Goal: Task Accomplishment & Management: Manage account settings

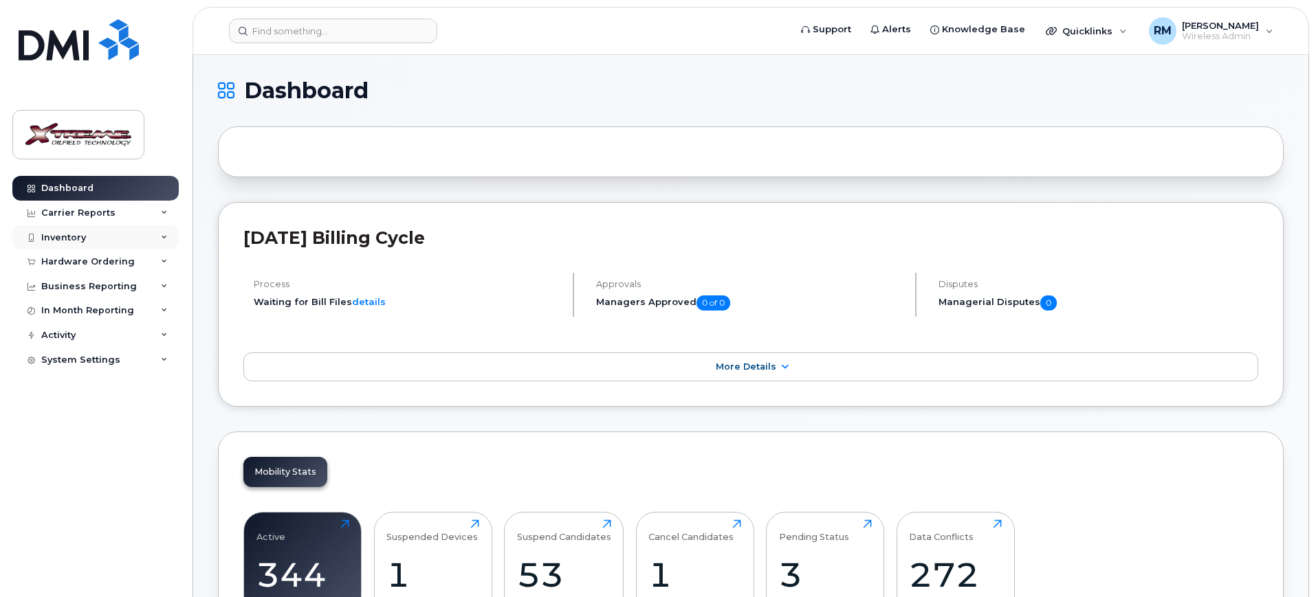
click at [58, 236] on div "Inventory" at bounding box center [63, 237] width 45 height 11
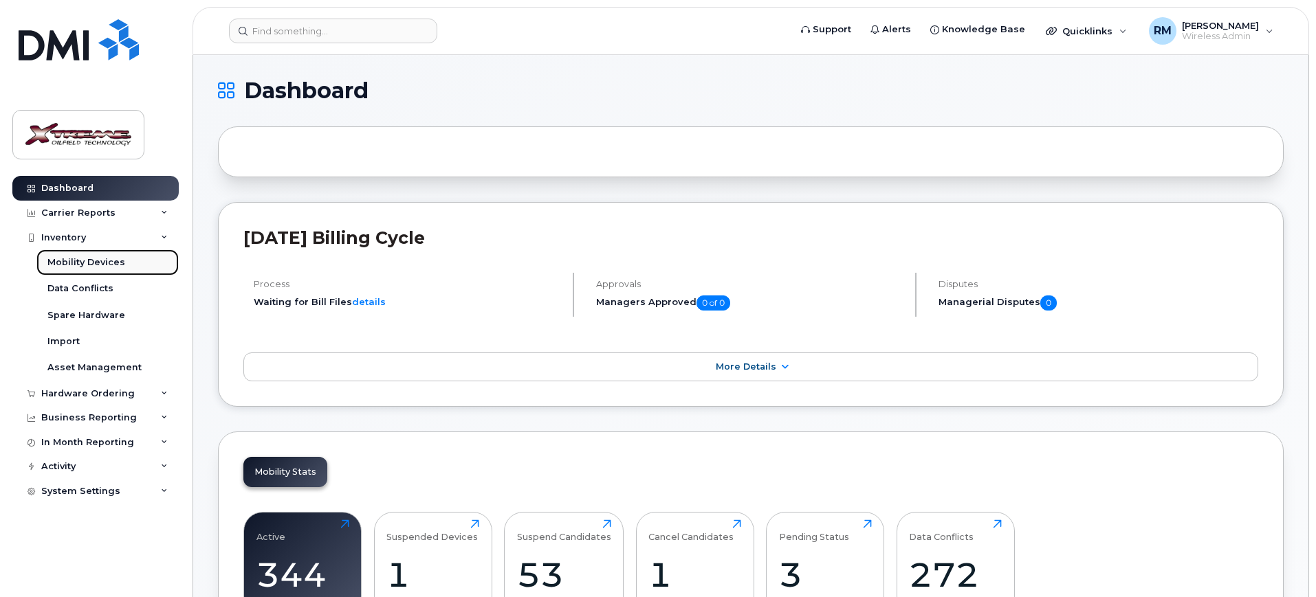
click at [85, 262] on div "Mobility Devices" at bounding box center [86, 262] width 78 height 12
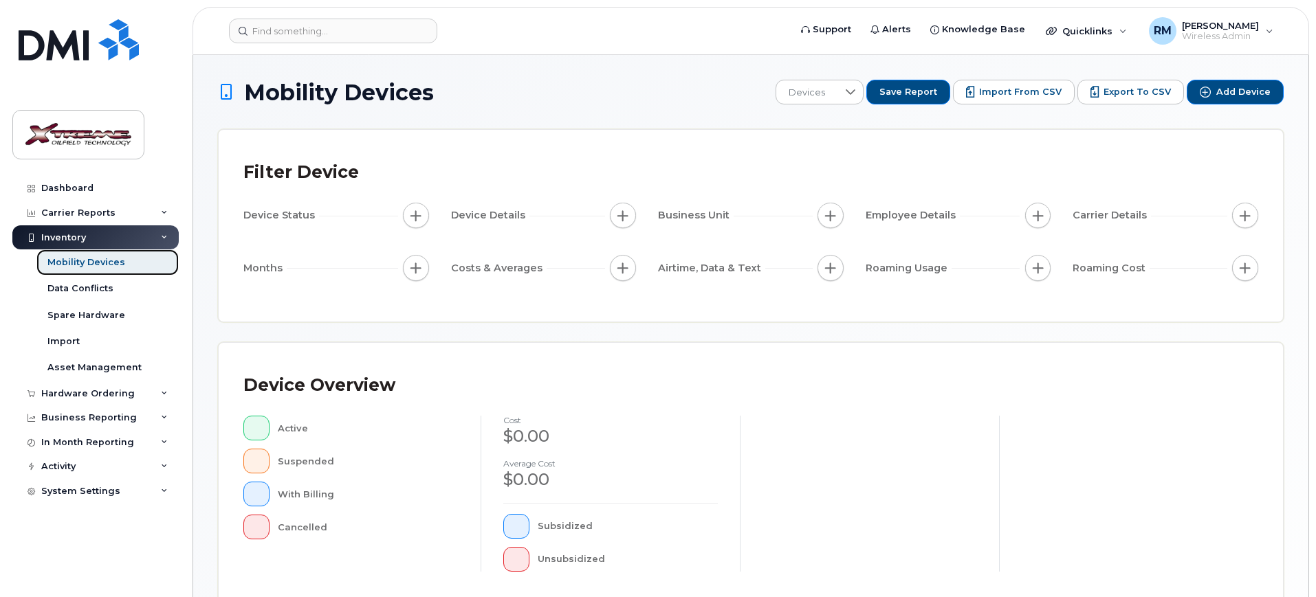
scroll to position [344, 0]
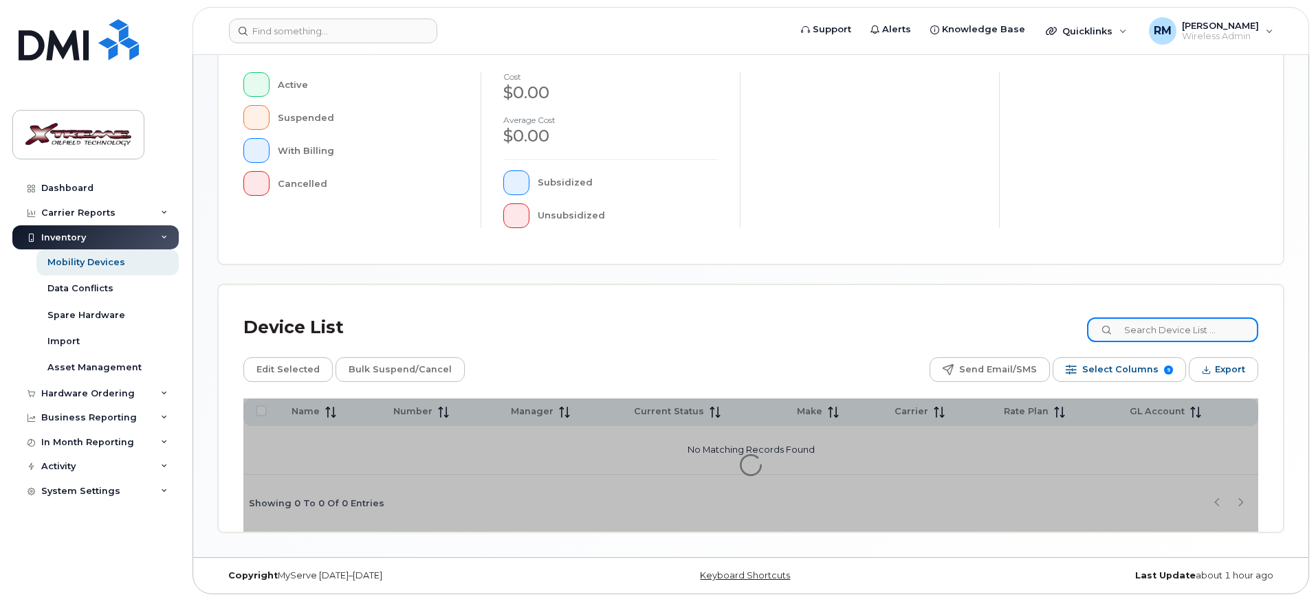
click at [1215, 337] on input at bounding box center [1172, 330] width 171 height 25
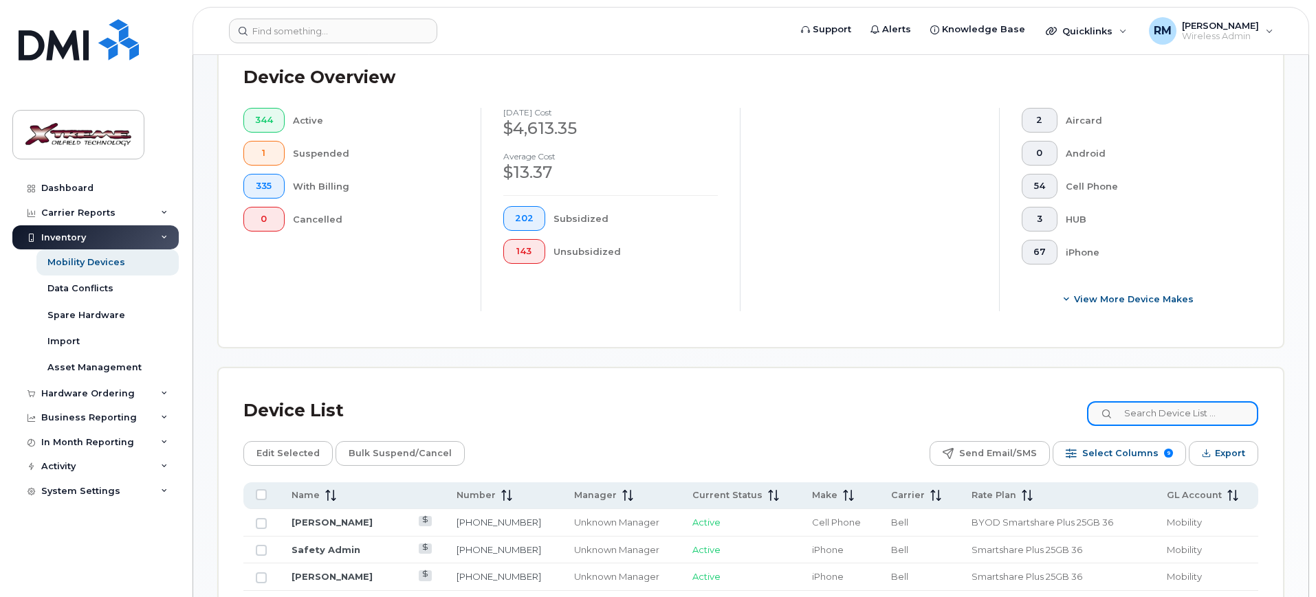
scroll to position [368, 0]
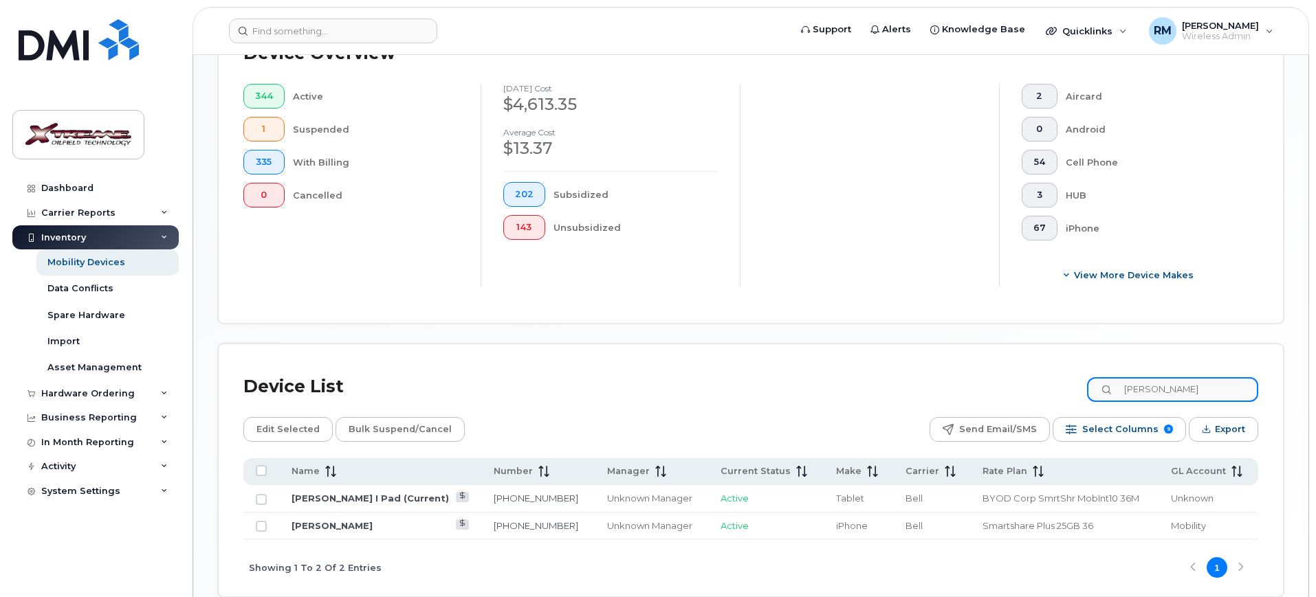
type input "[PERSON_NAME]"
click at [355, 520] on td "[PERSON_NAME]" at bounding box center [380, 527] width 202 height 28
click at [354, 520] on link "[PERSON_NAME]" at bounding box center [332, 525] width 81 height 11
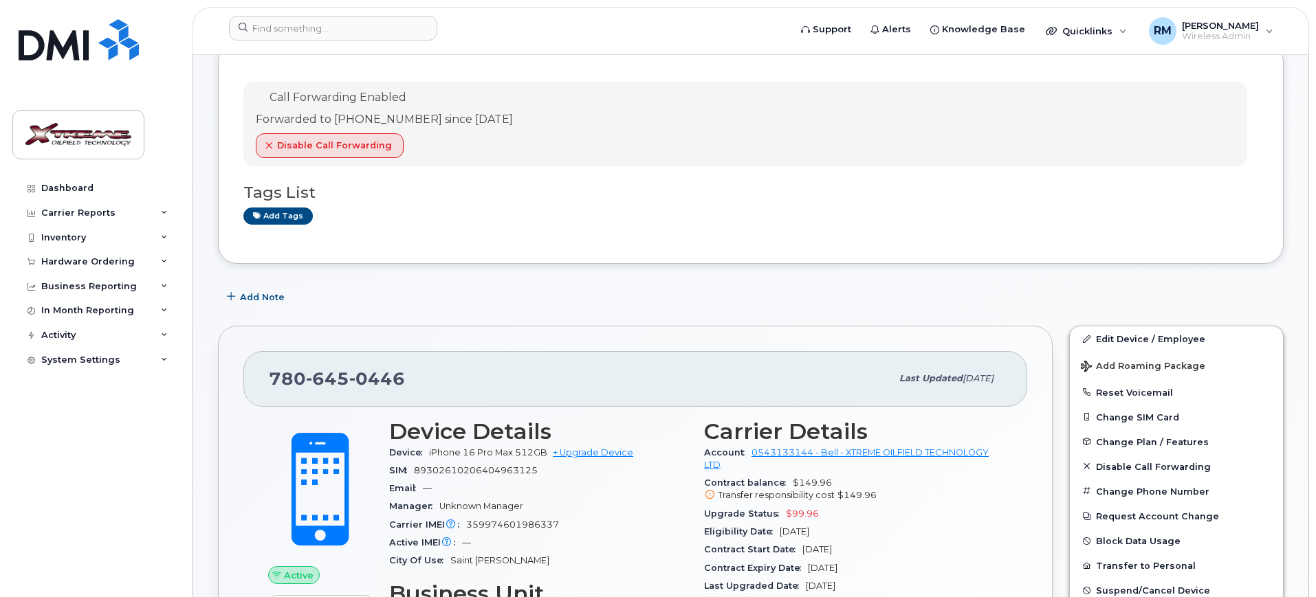
scroll to position [172, 0]
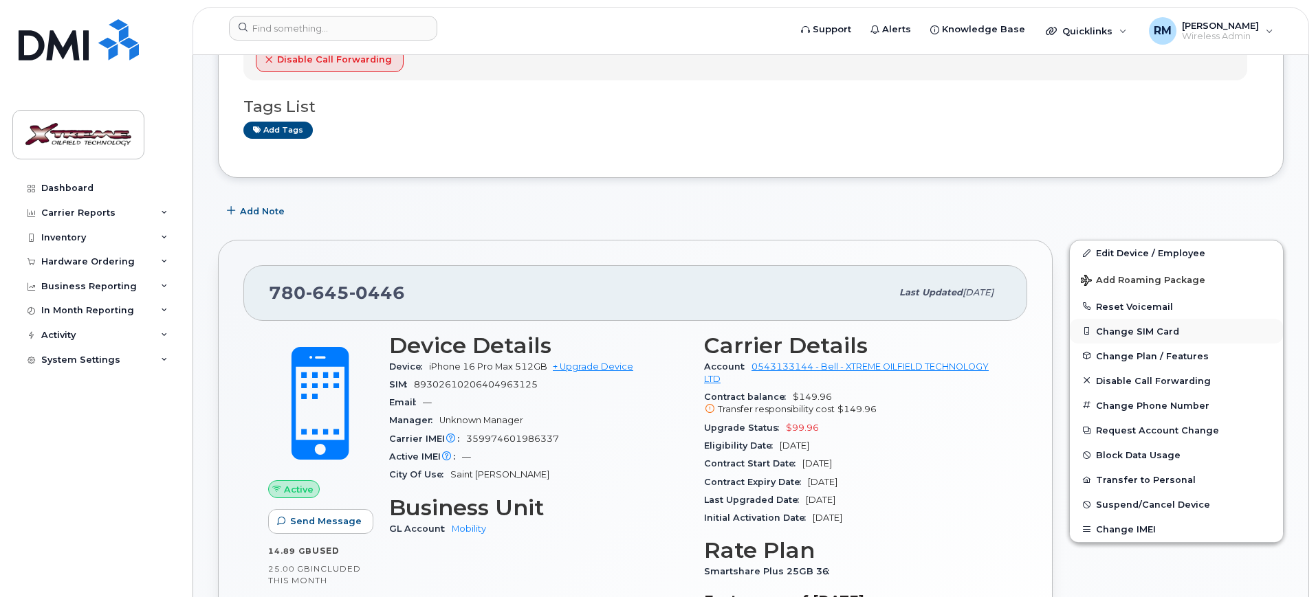
click at [1163, 329] on button "Change SIM Card" at bounding box center [1176, 331] width 213 height 25
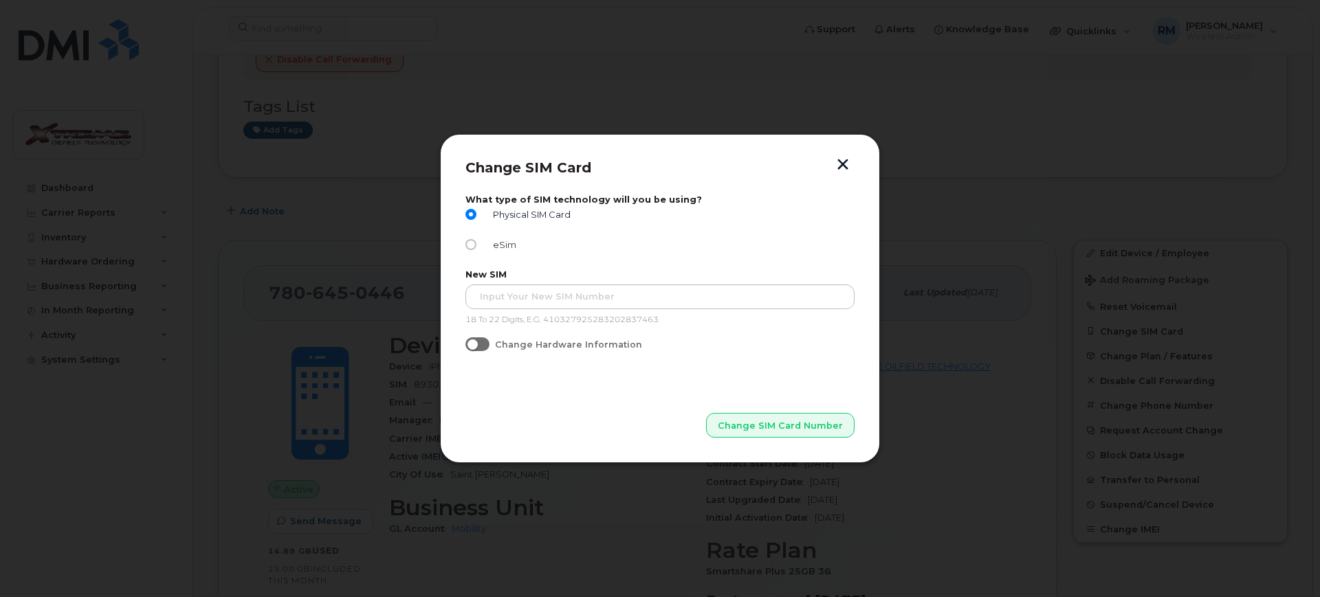
click at [472, 247] on input "eSim" at bounding box center [470, 244] width 11 height 11
radio input "true"
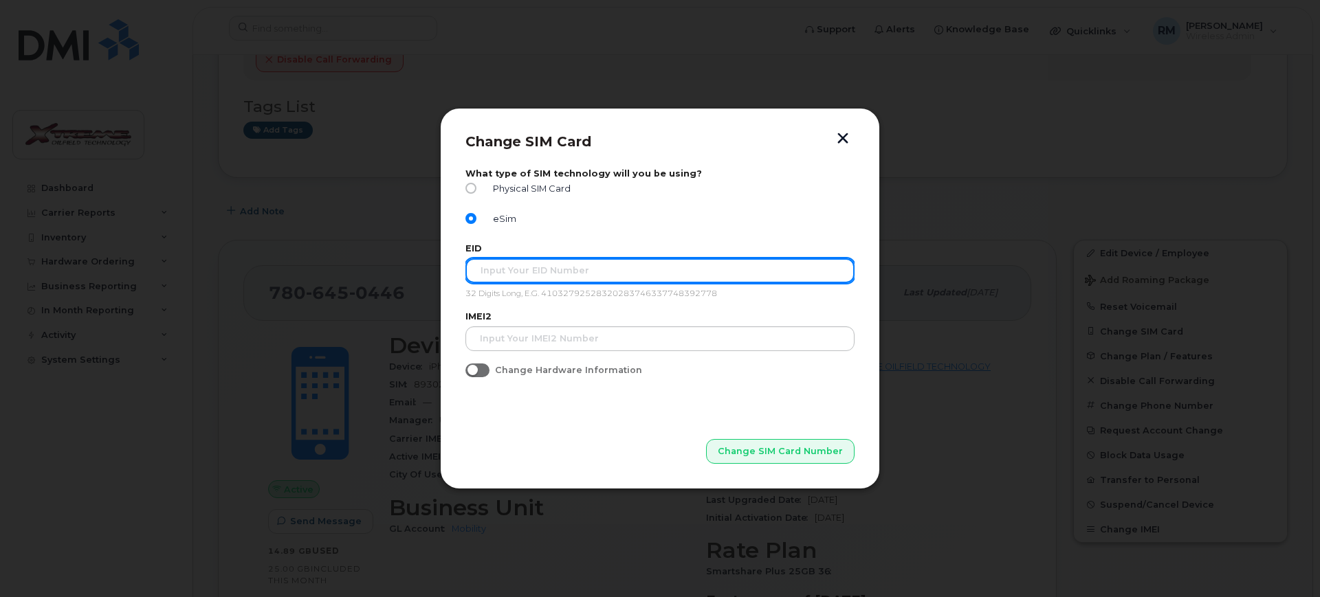
click at [509, 270] on input "text" at bounding box center [659, 271] width 389 height 25
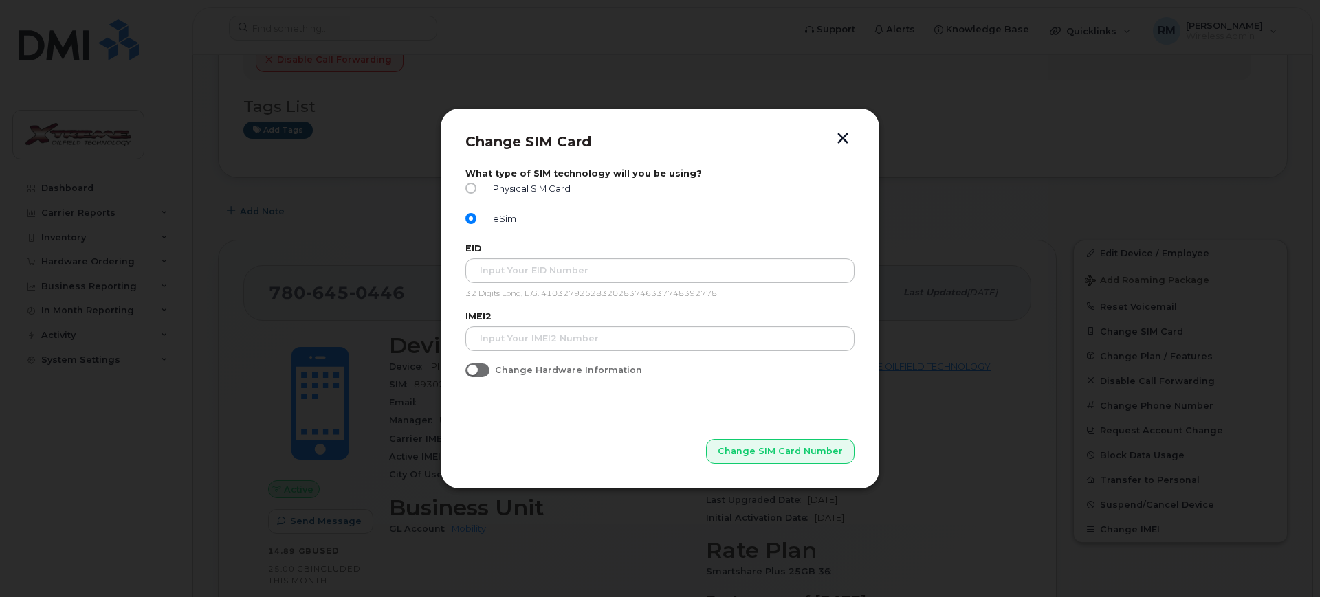
click at [481, 373] on span at bounding box center [477, 371] width 24 height 14
click at [476, 373] on input "Change Hardware Information" at bounding box center [470, 369] width 11 height 11
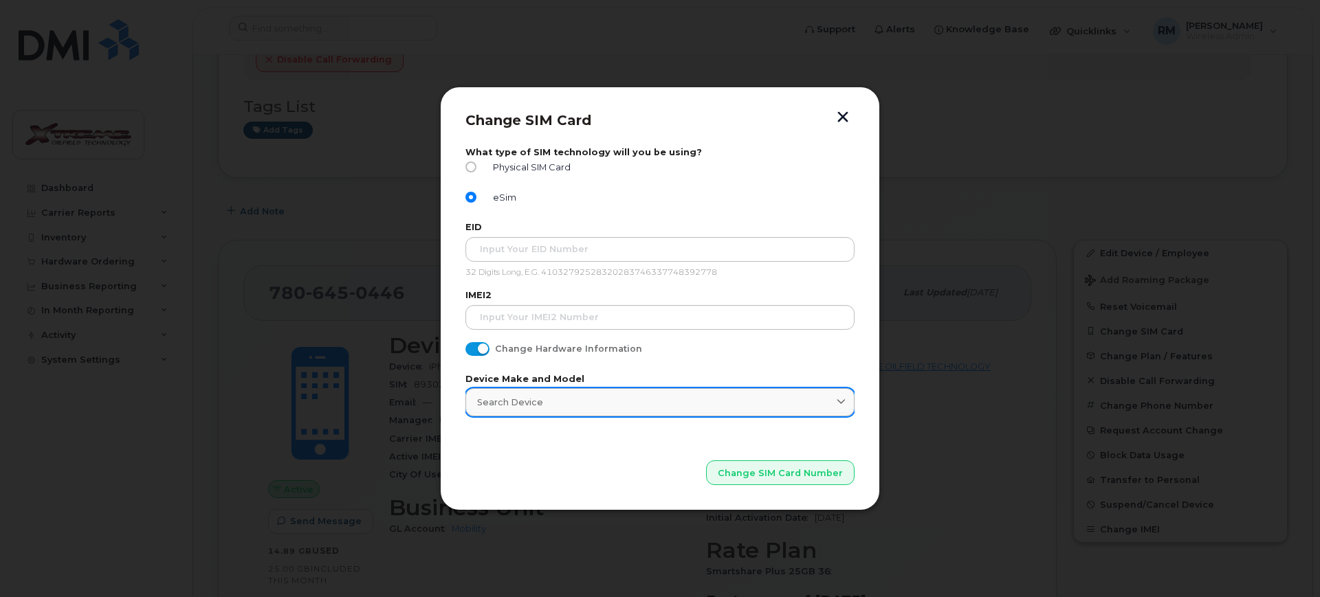
click at [511, 397] on span "Search Device" at bounding box center [510, 402] width 66 height 13
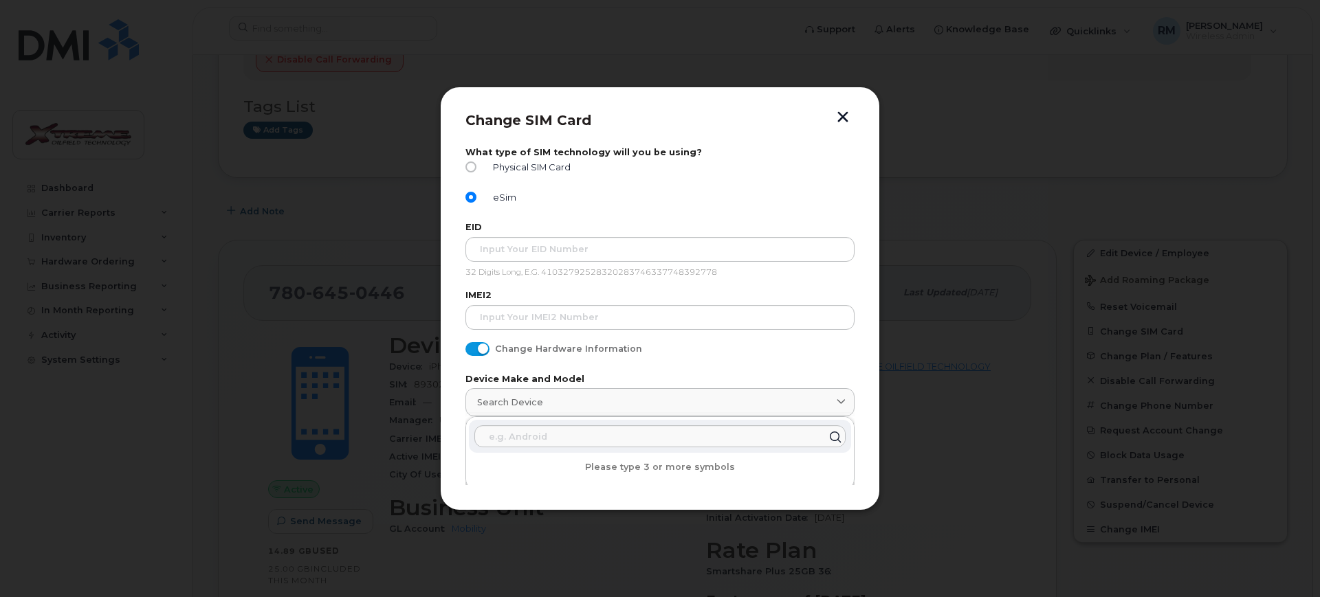
click at [477, 351] on span at bounding box center [477, 349] width 24 height 14
click at [476, 351] on input "Change Hardware Information" at bounding box center [470, 347] width 11 height 11
checkbox input "false"
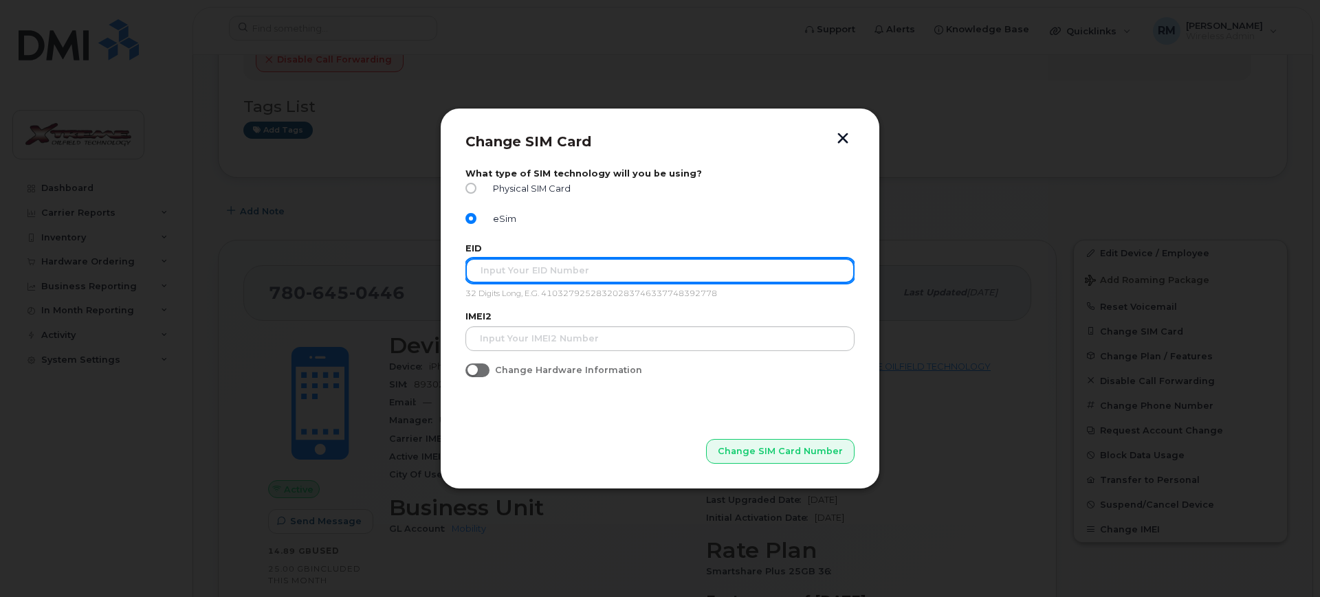
click at [668, 259] on input "text" at bounding box center [659, 271] width 389 height 25
type input "89049032007408882600206710294430"
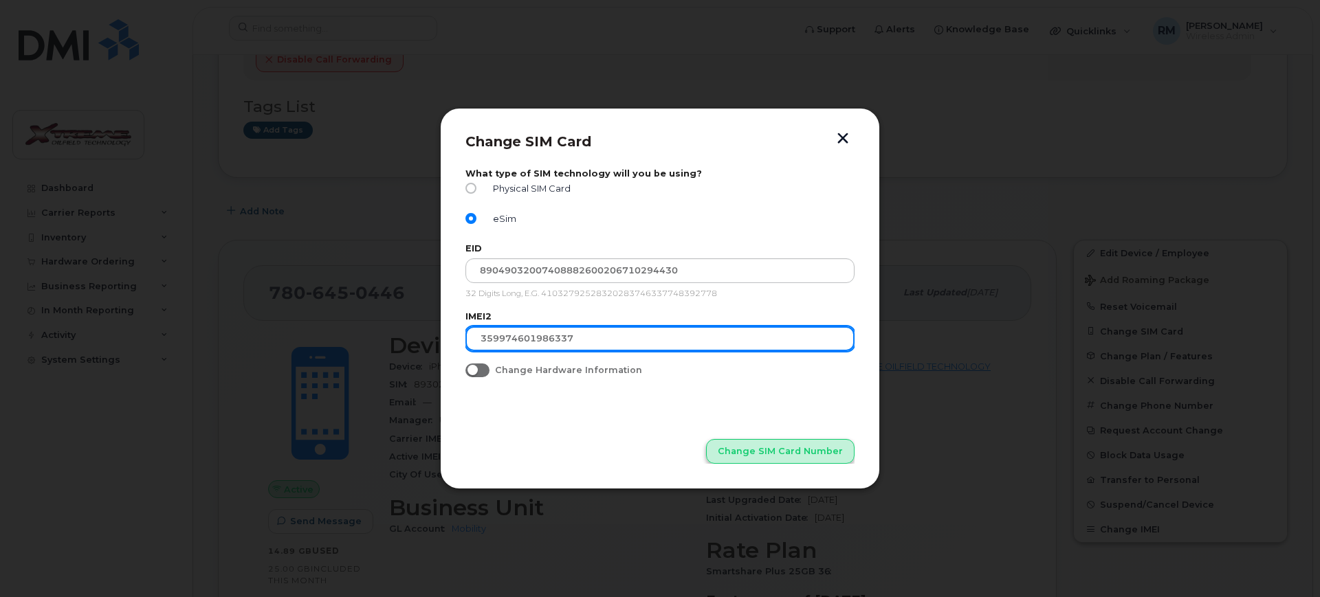
type input "359974601986337"
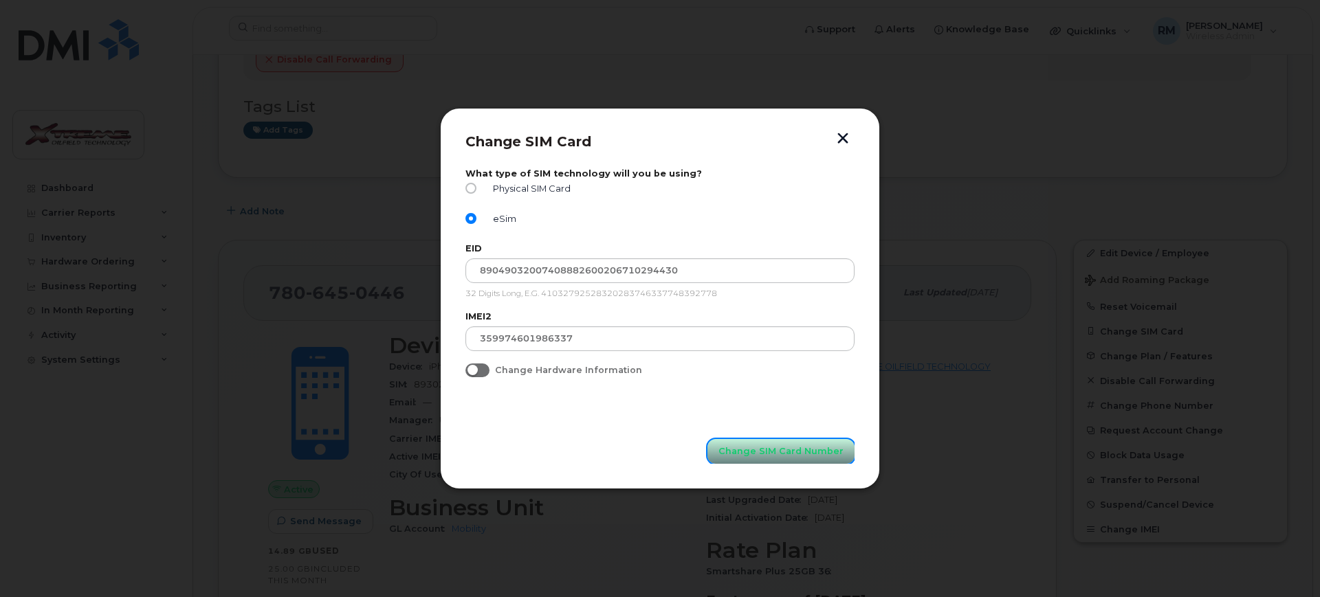
click at [793, 450] on span "Change SIM Card Number" at bounding box center [780, 451] width 125 height 13
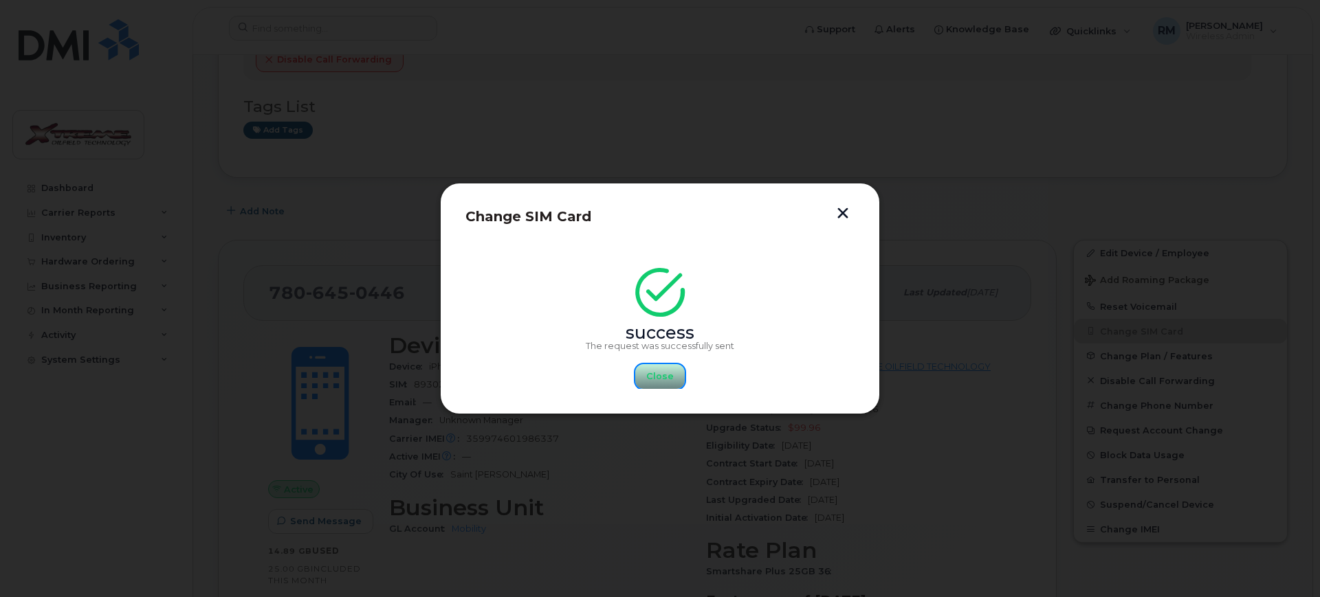
click at [647, 375] on button "Close" at bounding box center [660, 376] width 50 height 25
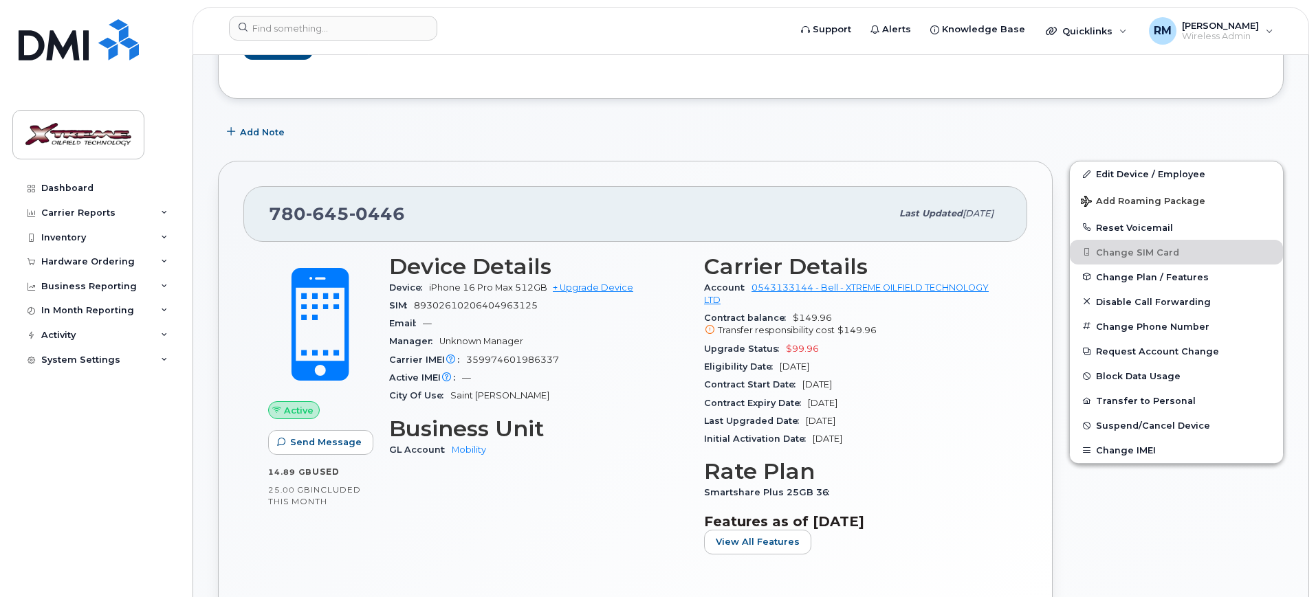
scroll to position [344, 0]
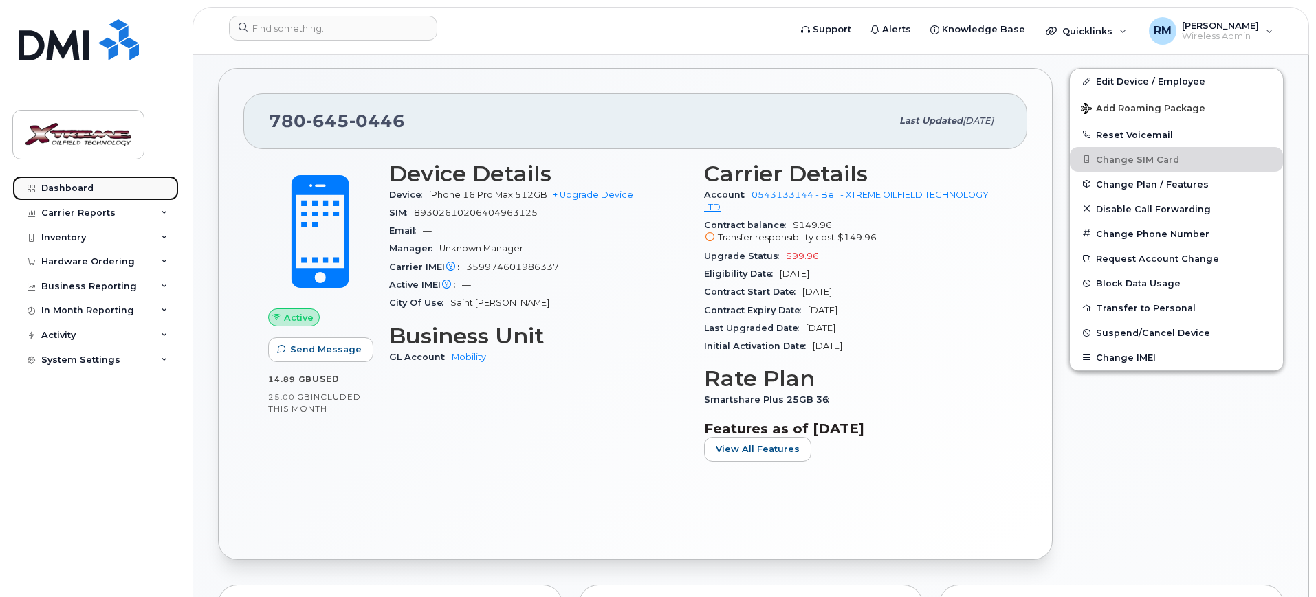
click at [87, 186] on div "Dashboard" at bounding box center [67, 188] width 52 height 11
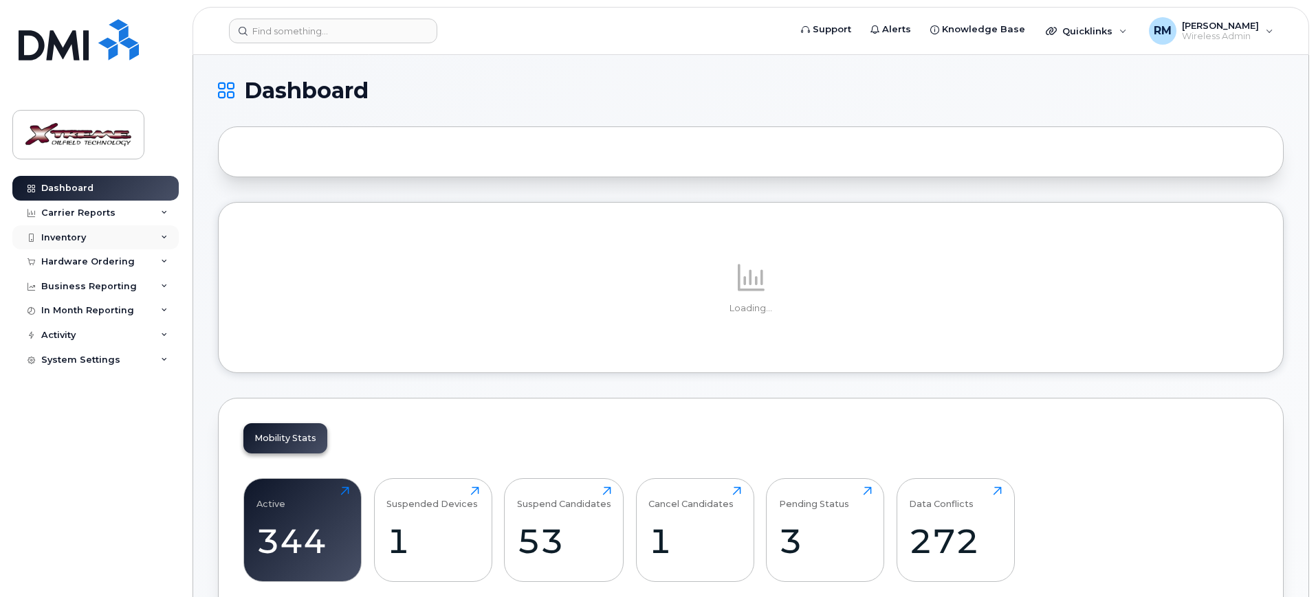
click at [64, 239] on div "Inventory" at bounding box center [63, 237] width 45 height 11
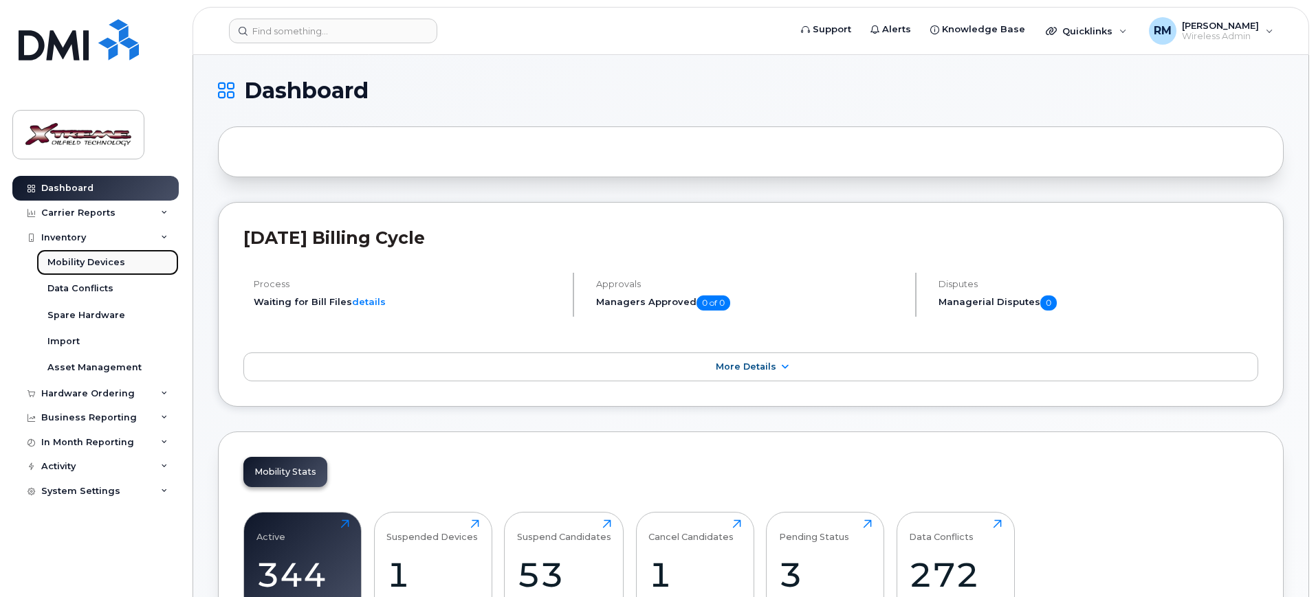
click at [69, 254] on link "Mobility Devices" at bounding box center [107, 263] width 142 height 26
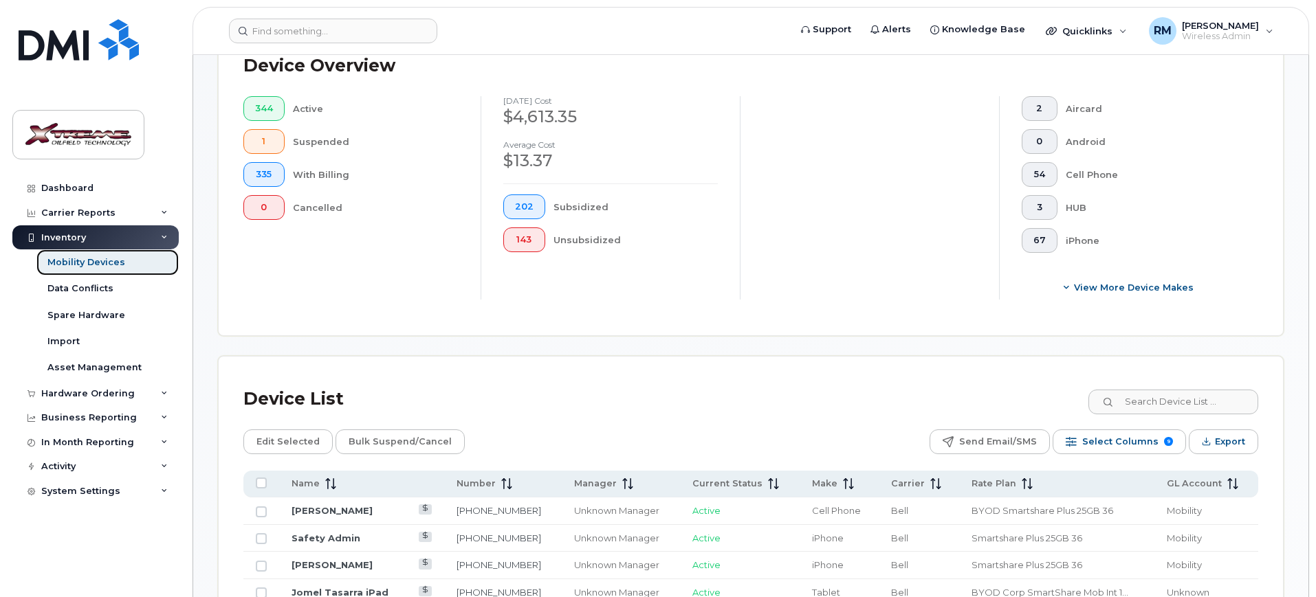
scroll to position [372, 0]
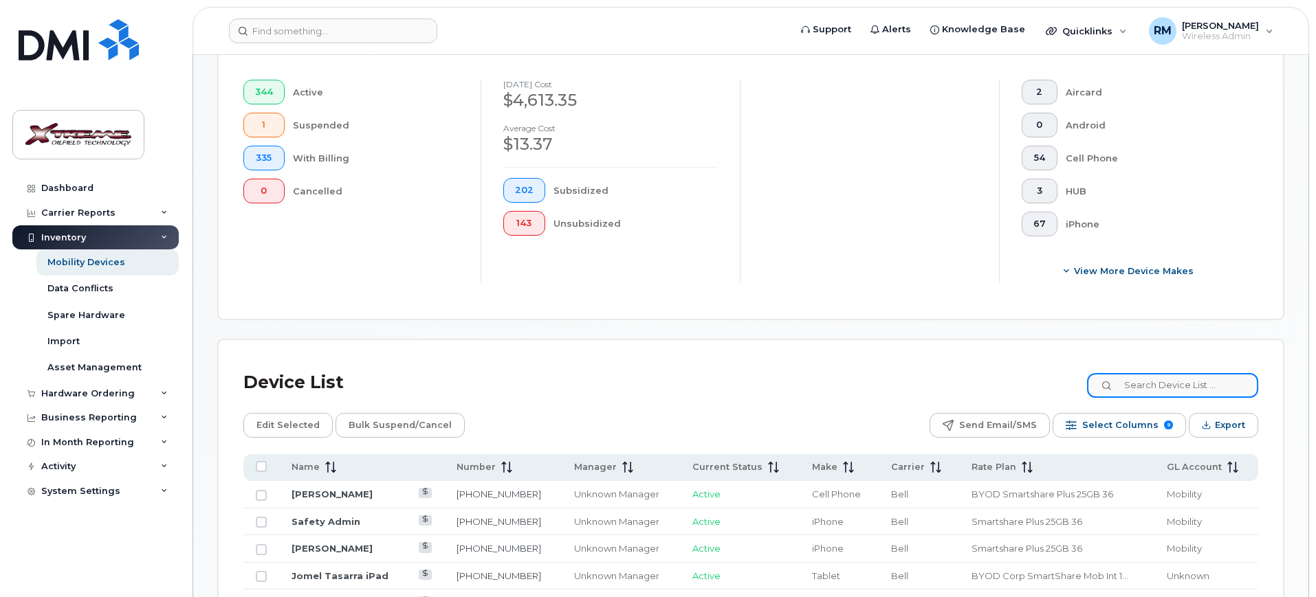
click at [1178, 376] on input at bounding box center [1172, 385] width 171 height 25
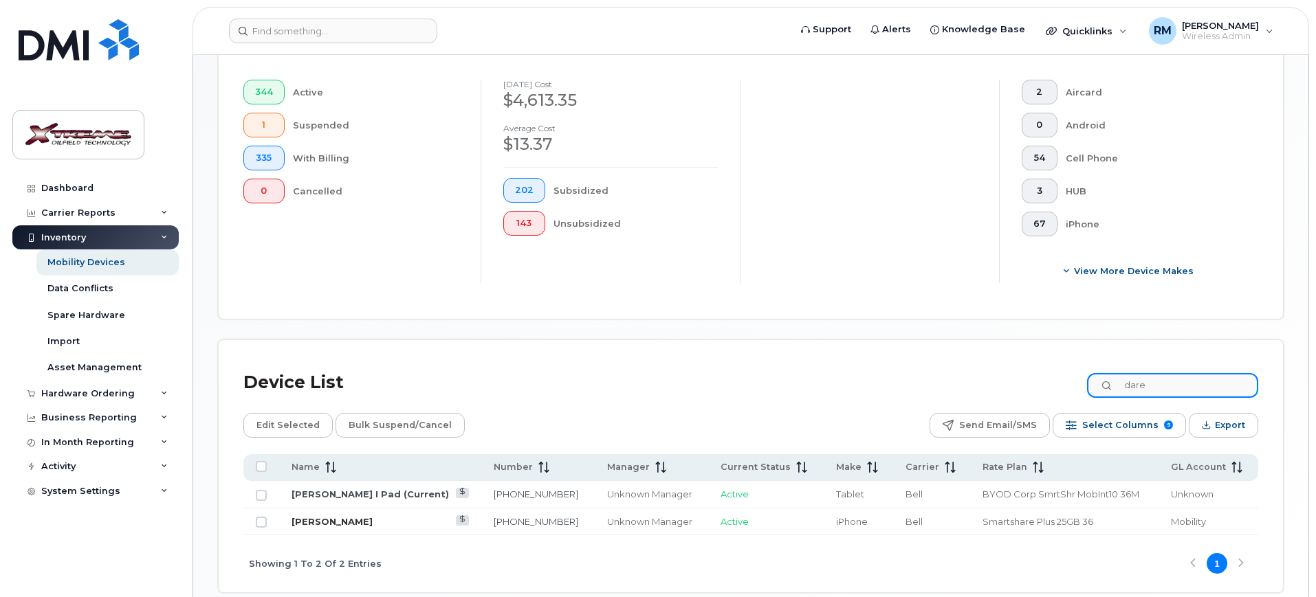
type input "dare"
click at [357, 516] on link "[PERSON_NAME]" at bounding box center [332, 521] width 81 height 11
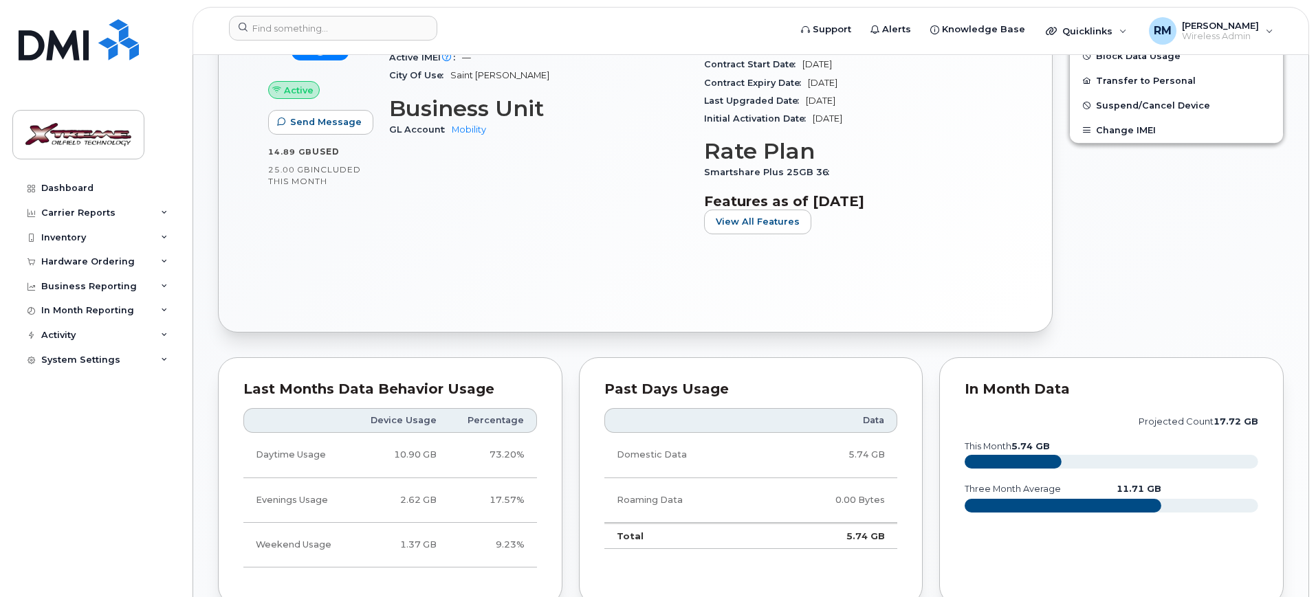
scroll to position [430, 0]
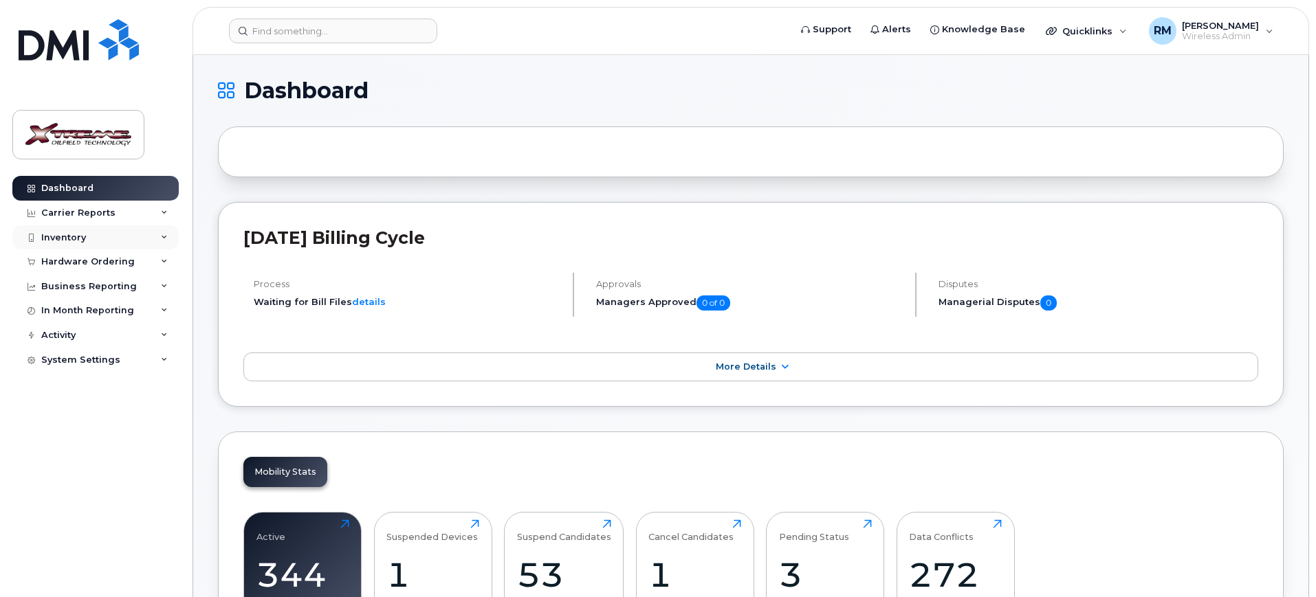
click at [48, 232] on div "Inventory" at bounding box center [63, 237] width 45 height 11
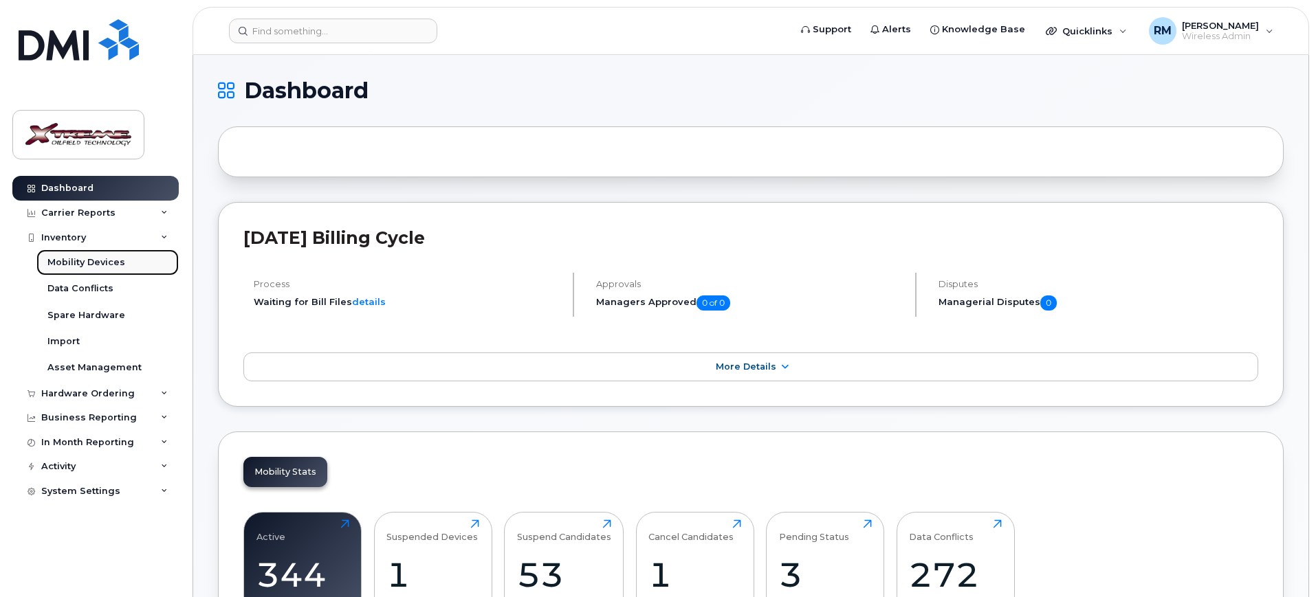
click at [75, 267] on div "Mobility Devices" at bounding box center [86, 262] width 78 height 12
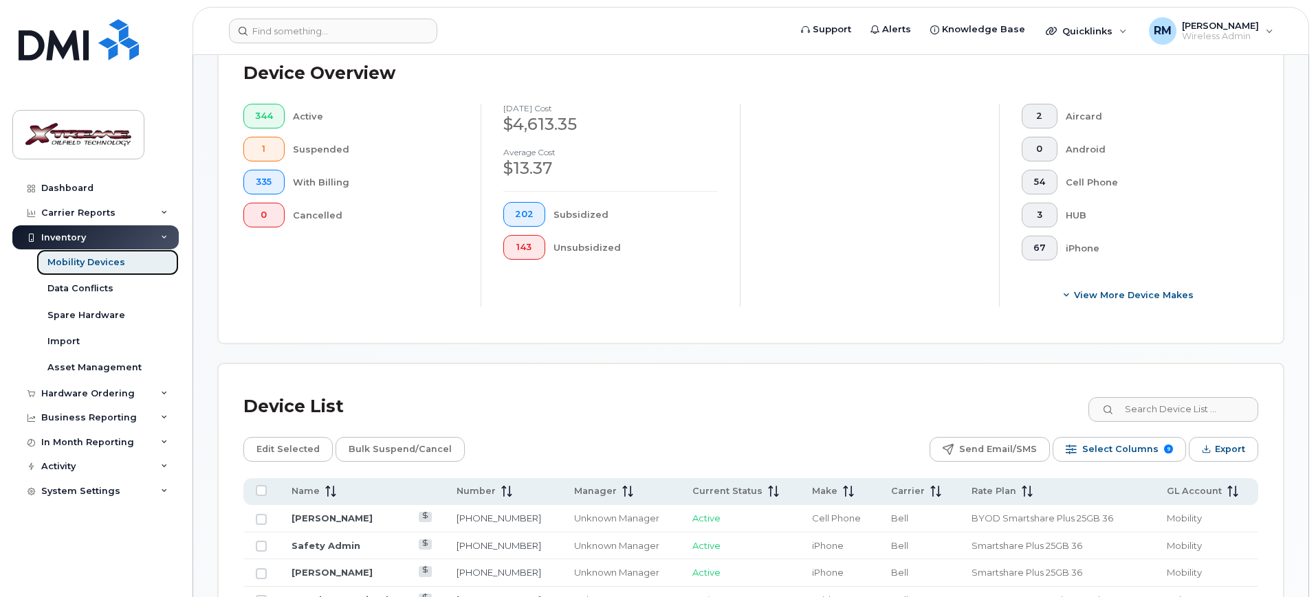
scroll to position [372, 0]
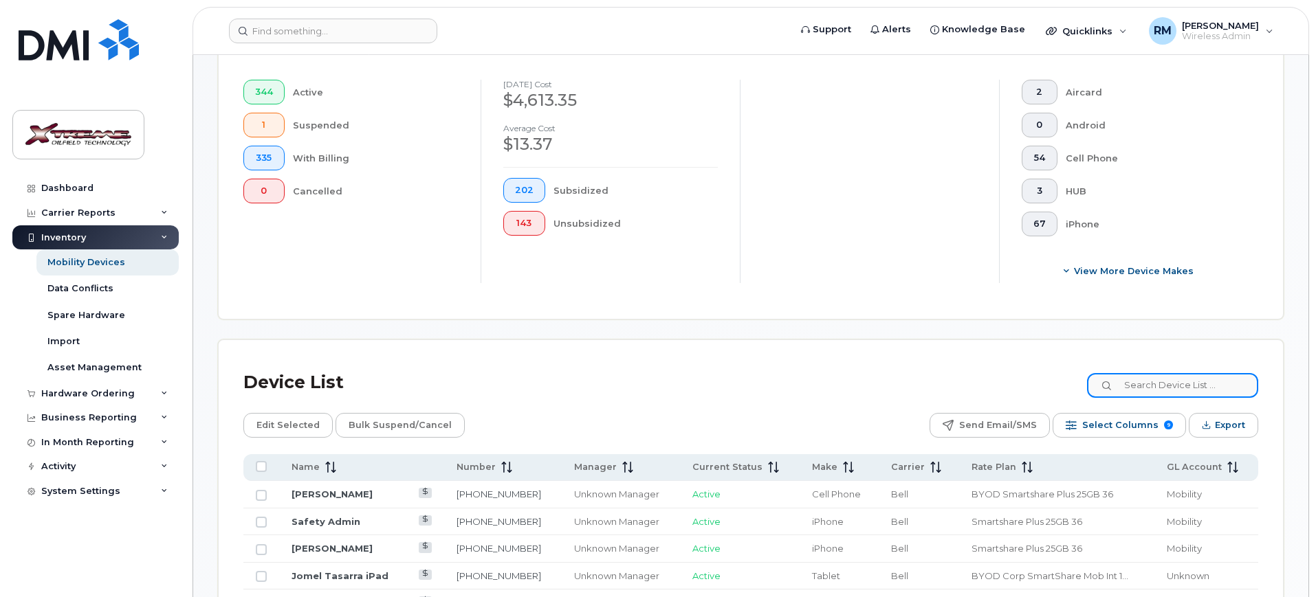
click at [1159, 373] on input at bounding box center [1172, 385] width 171 height 25
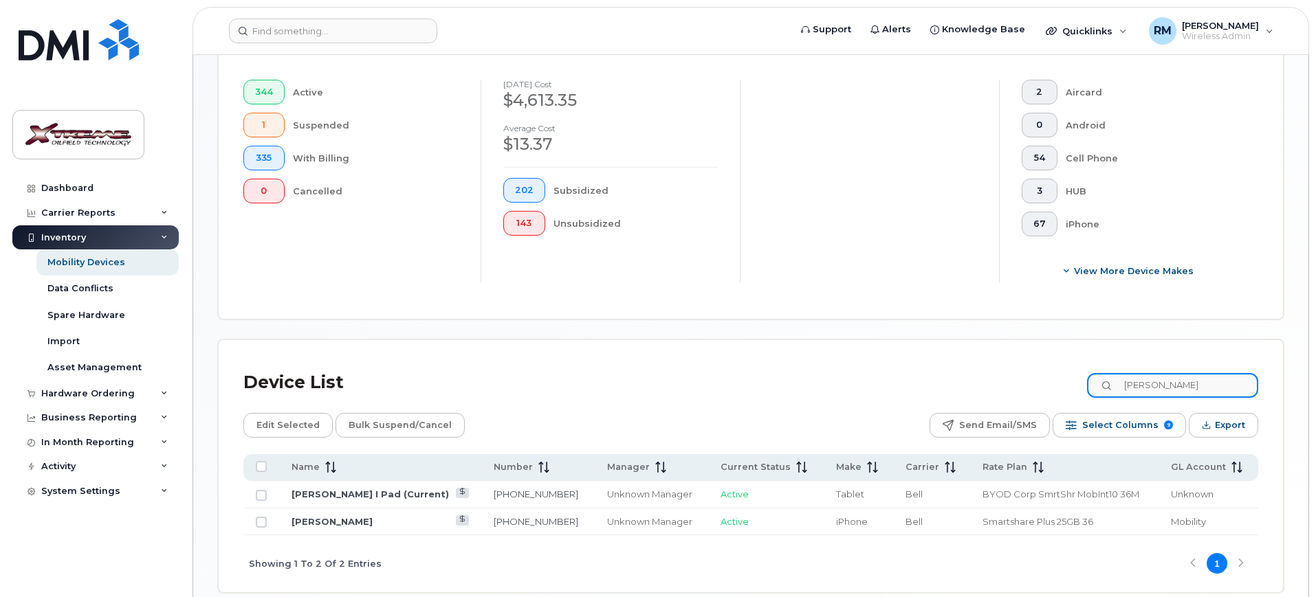
type input "[PERSON_NAME]"
click at [349, 516] on link "[PERSON_NAME]" at bounding box center [332, 521] width 81 height 11
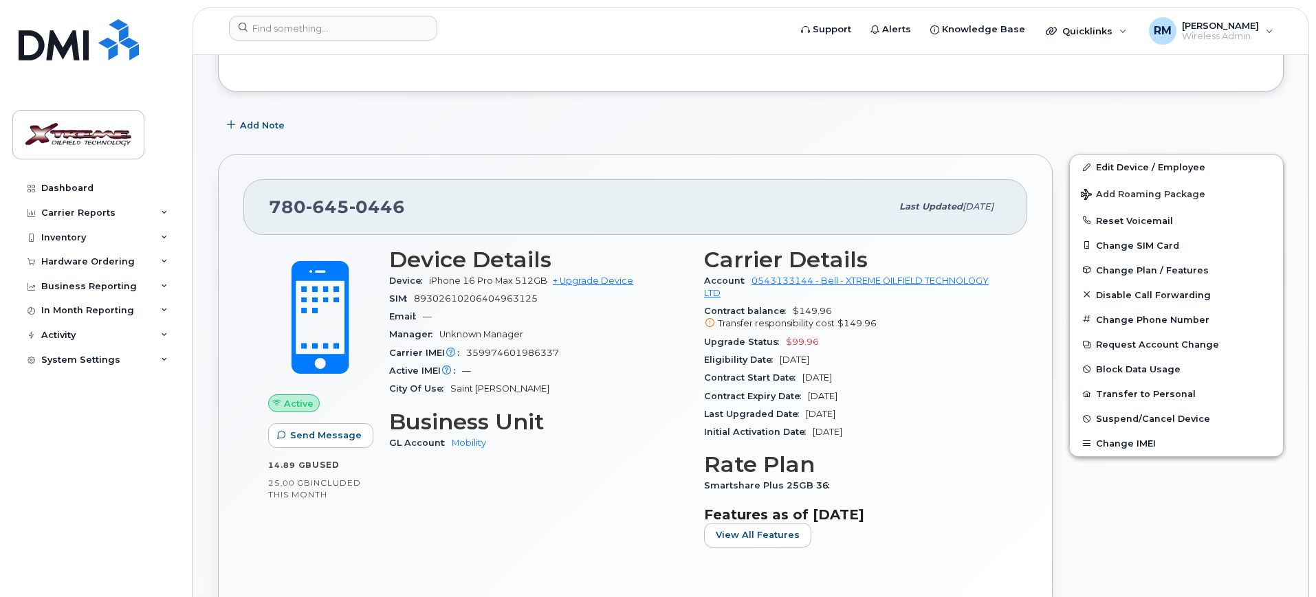
scroll to position [344, 0]
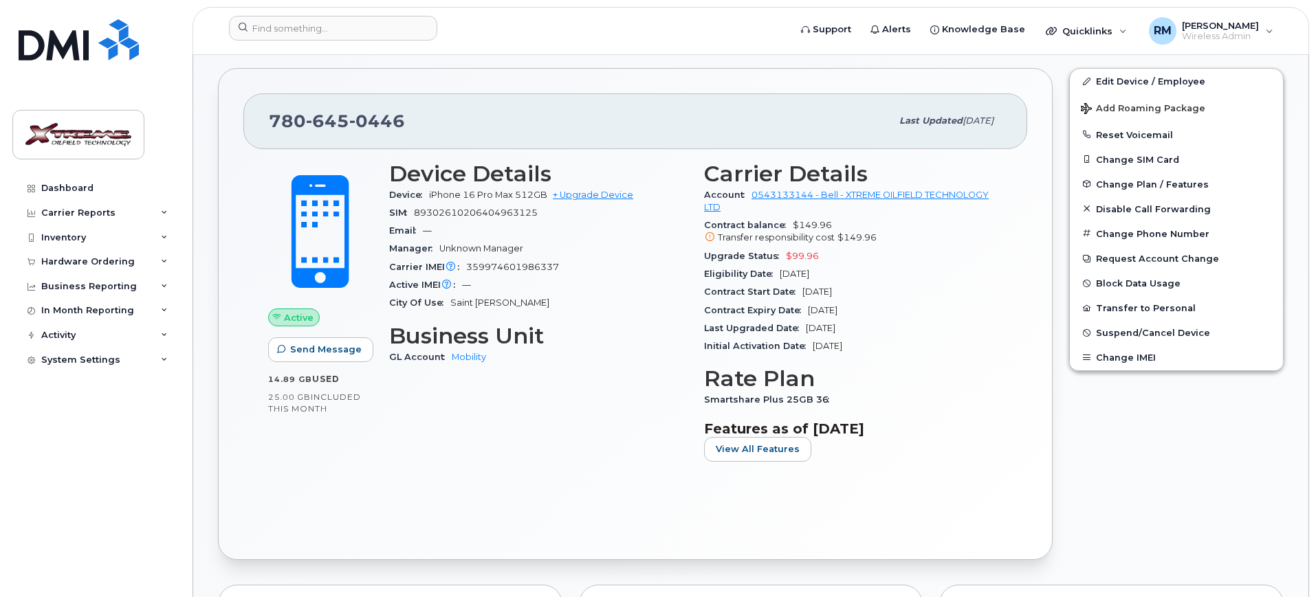
click at [73, 183] on div "Dashboard" at bounding box center [67, 188] width 52 height 11
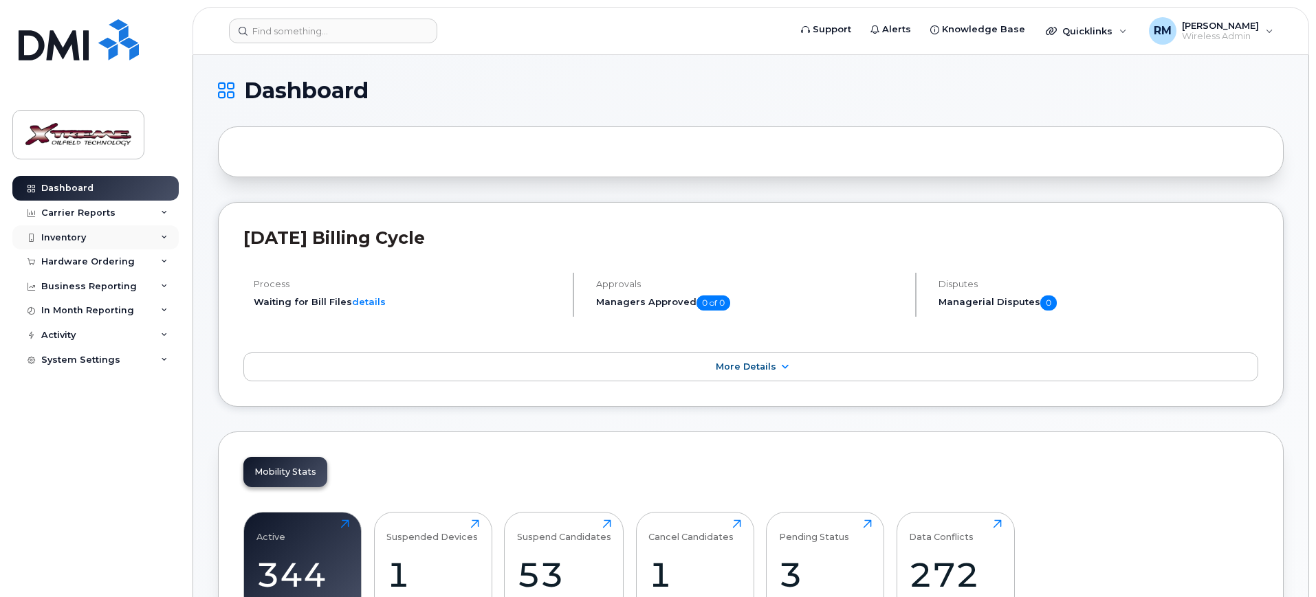
click at [65, 232] on div "Inventory" at bounding box center [63, 237] width 45 height 11
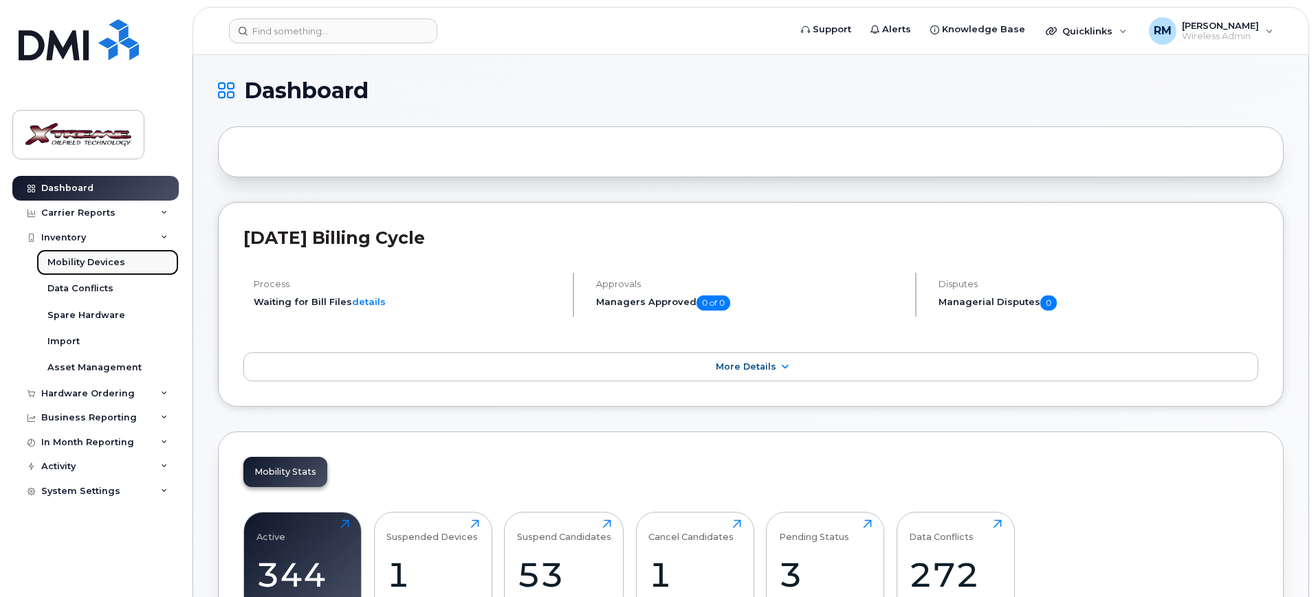
click at [74, 256] on div "Mobility Devices" at bounding box center [86, 262] width 78 height 12
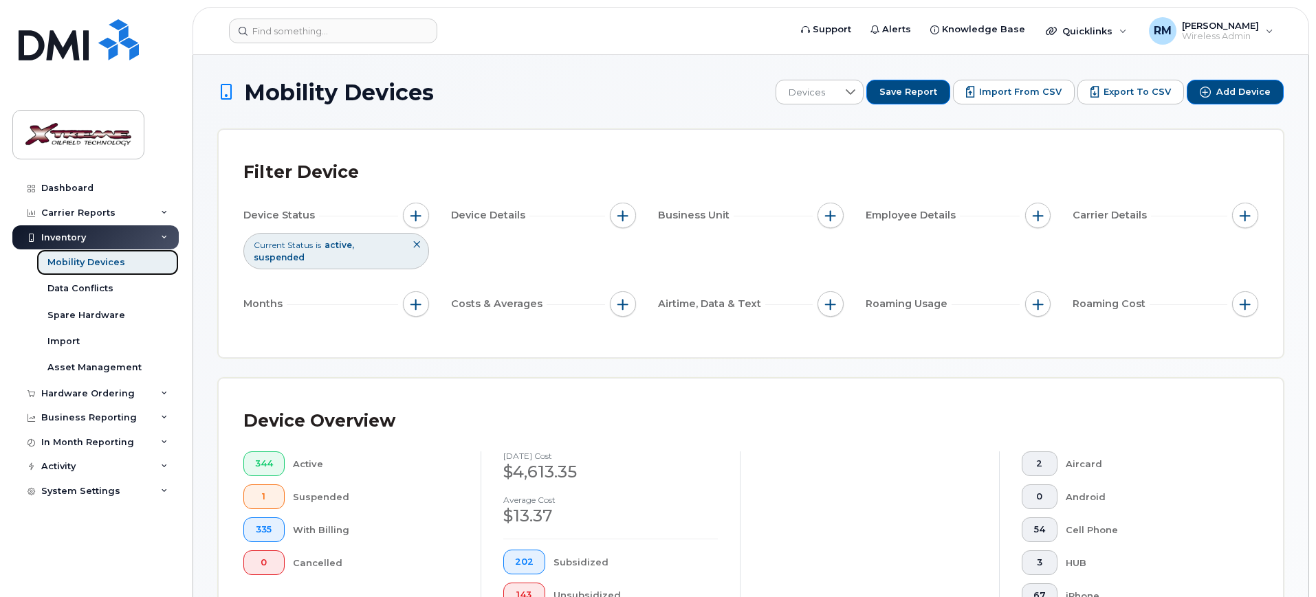
click at [109, 263] on div "Mobility Devices" at bounding box center [86, 262] width 78 height 12
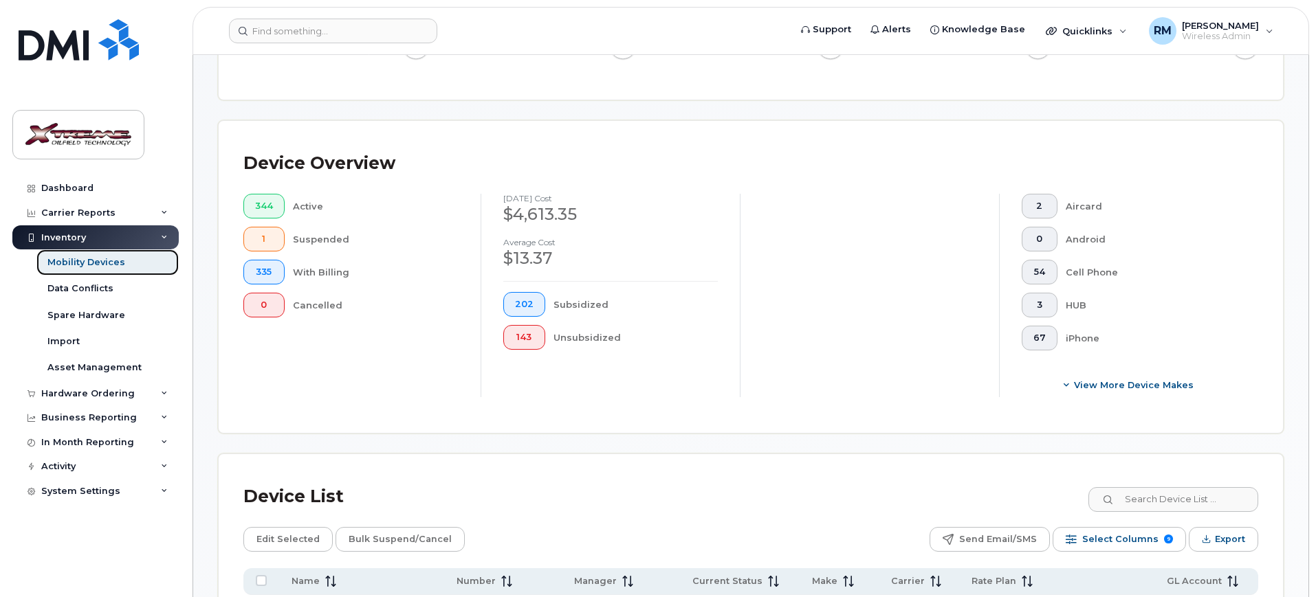
scroll to position [516, 0]
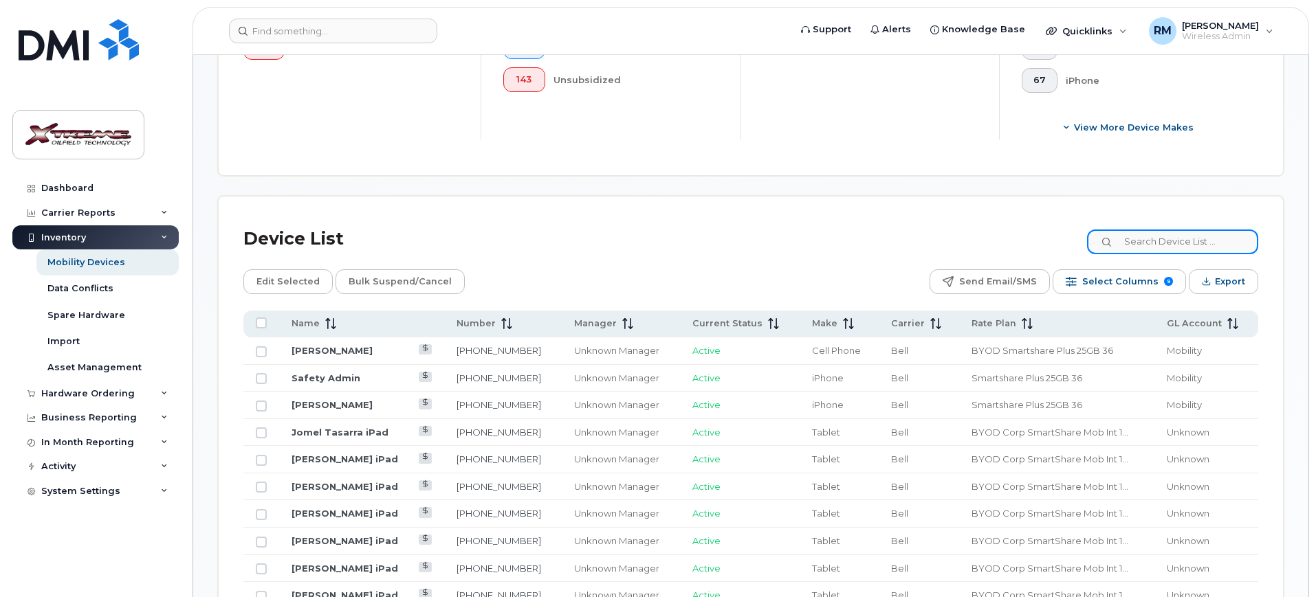
click at [1166, 230] on input at bounding box center [1172, 242] width 171 height 25
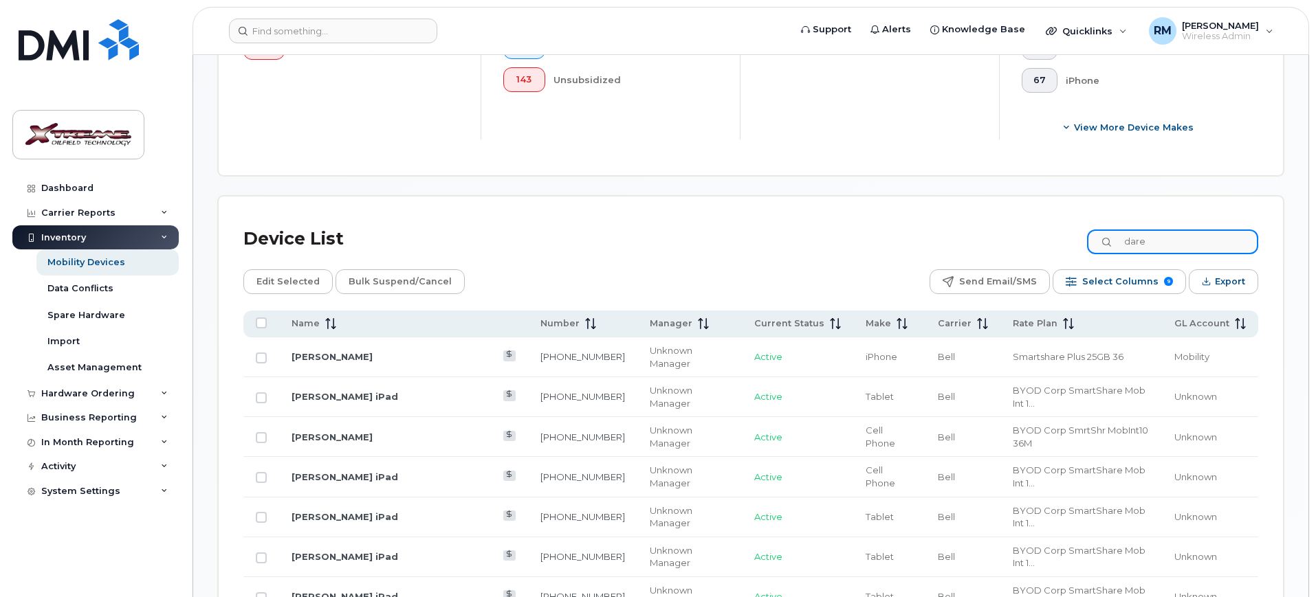
scroll to position [425, 0]
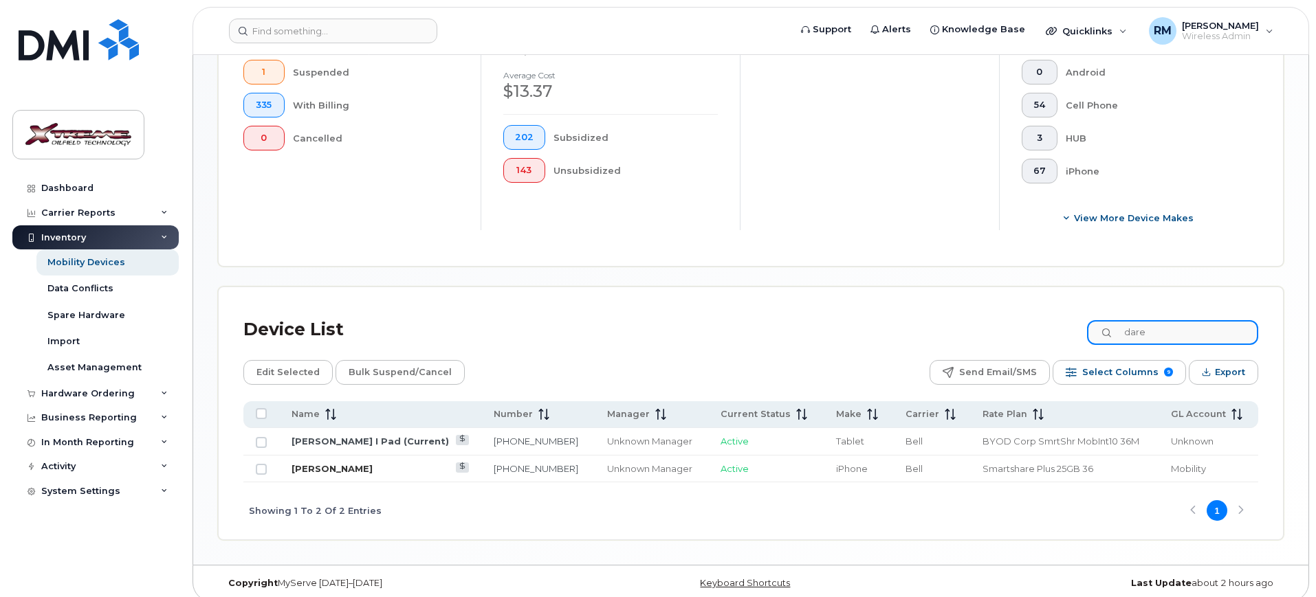
type input "dare"
click at [360, 463] on link "[PERSON_NAME]" at bounding box center [332, 468] width 81 height 11
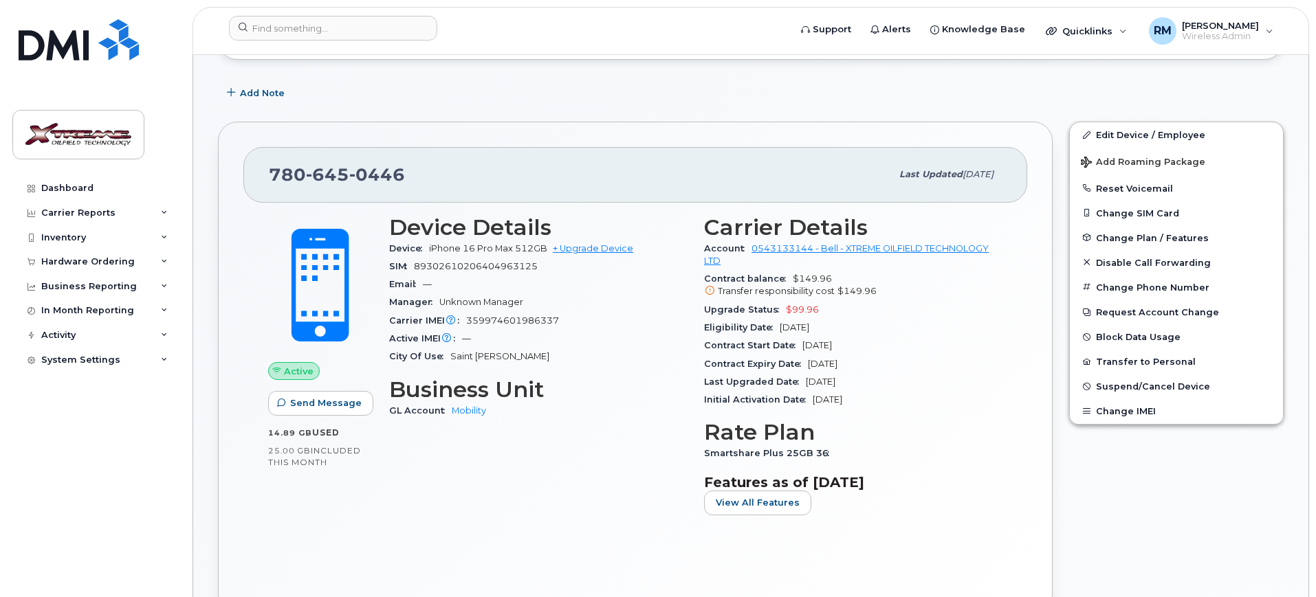
scroll to position [344, 0]
